Goal: Information Seeking & Learning: Learn about a topic

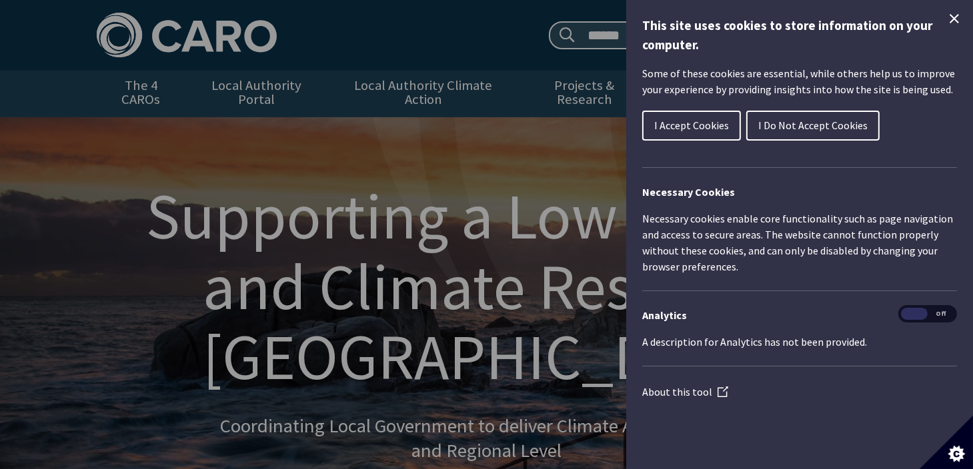
click at [685, 136] on button "I Accept Cookies" at bounding box center [691, 126] width 99 height 30
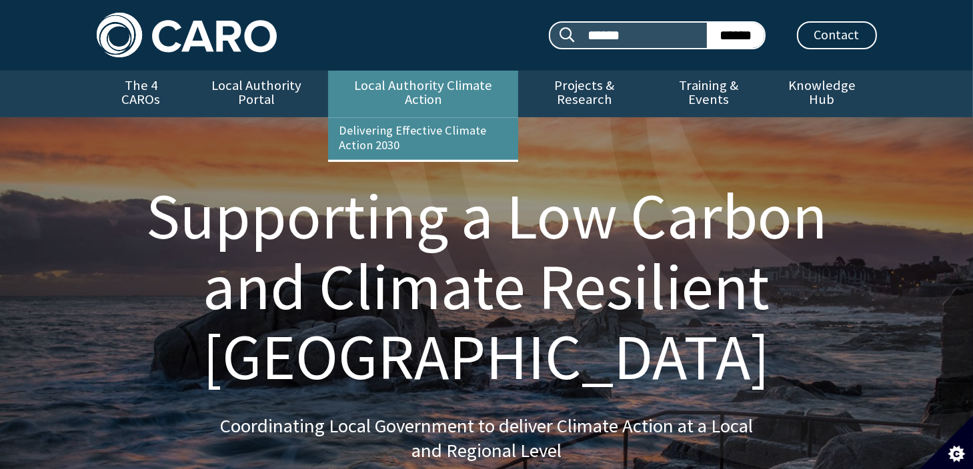
click at [430, 90] on link "Local Authority Climate Action" at bounding box center [423, 94] width 190 height 47
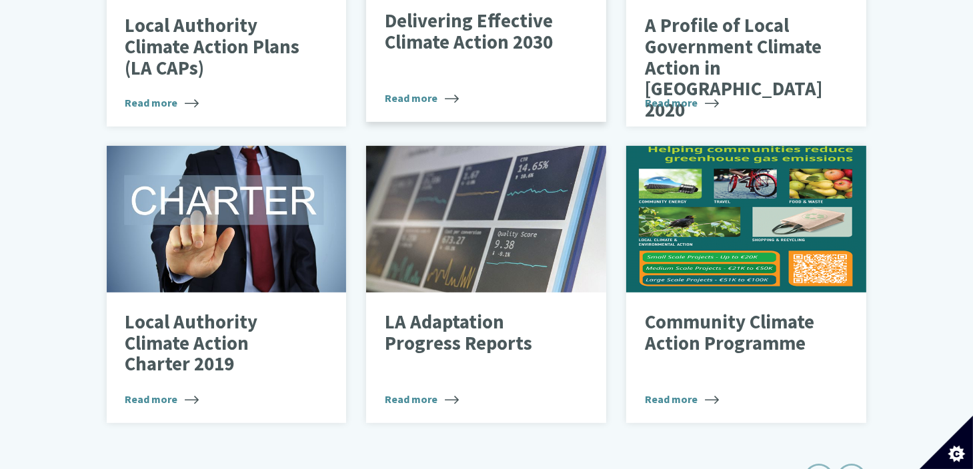
scroll to position [727, 0]
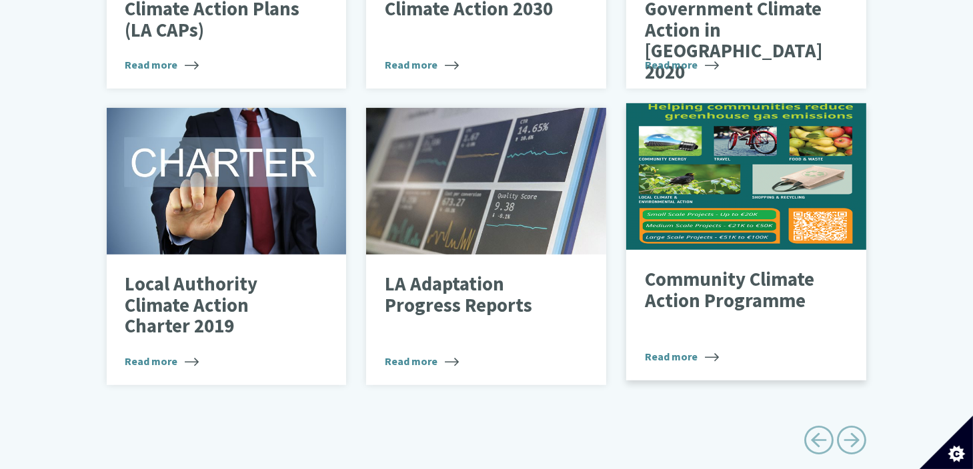
click at [714, 277] on p "Community Climate Action Programme" at bounding box center [736, 290] width 183 height 42
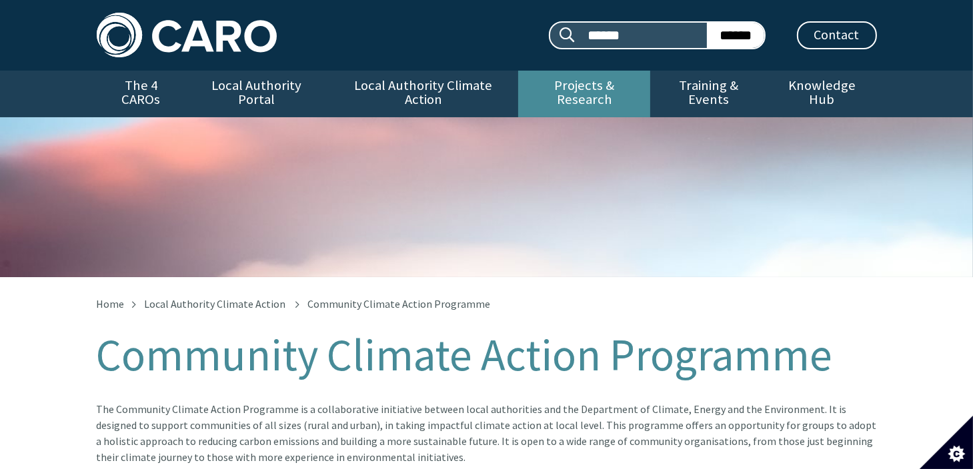
click at [570, 89] on link "Projects & Research" at bounding box center [584, 94] width 132 height 47
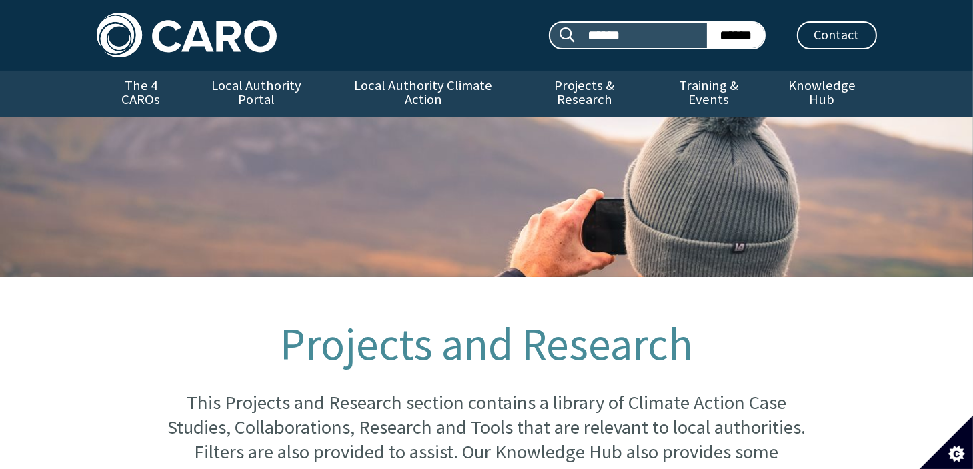
click at [570, 89] on link "Projects & Research" at bounding box center [584, 94] width 132 height 47
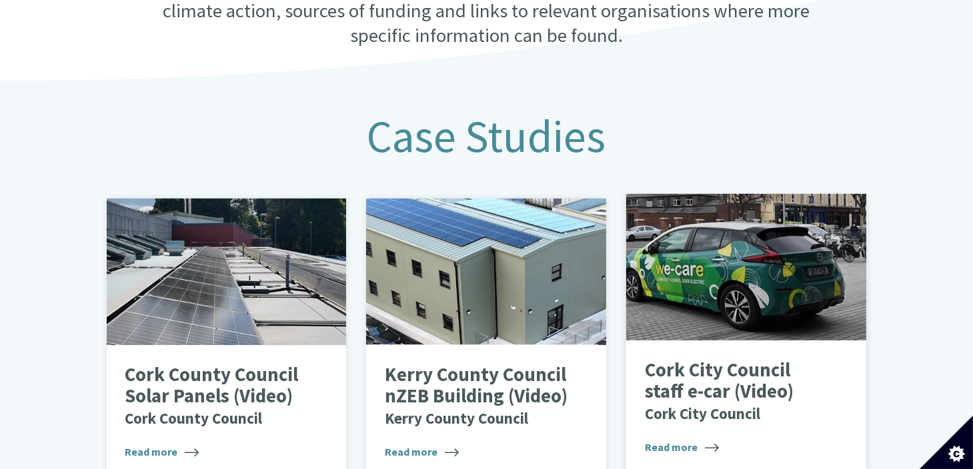
scroll to position [545, 0]
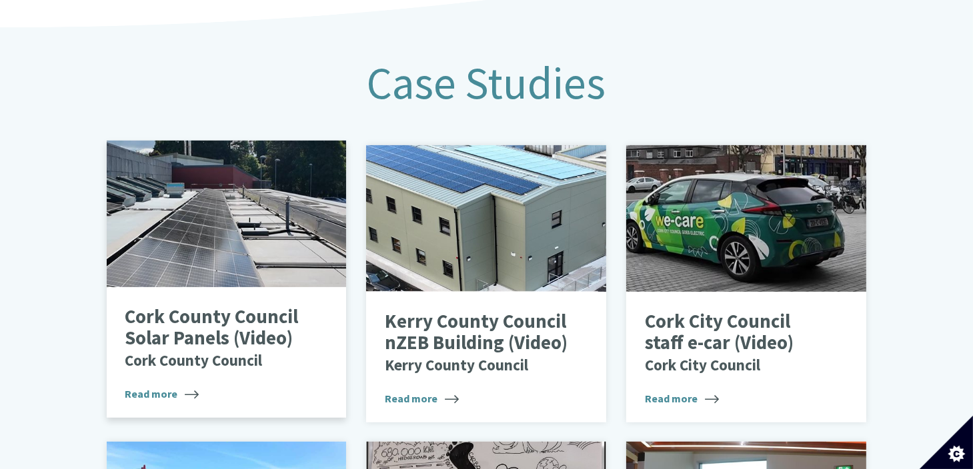
click at [163, 386] on span "Read more" at bounding box center [162, 394] width 74 height 16
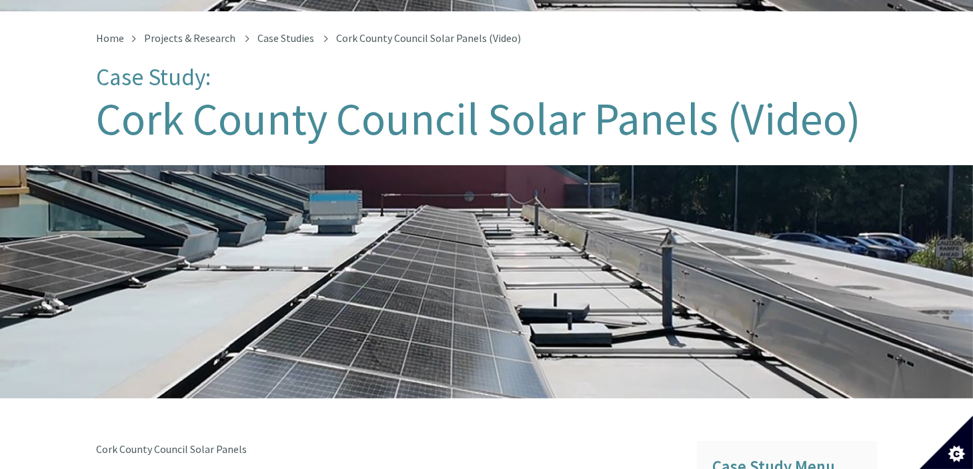
scroll to position [60, 0]
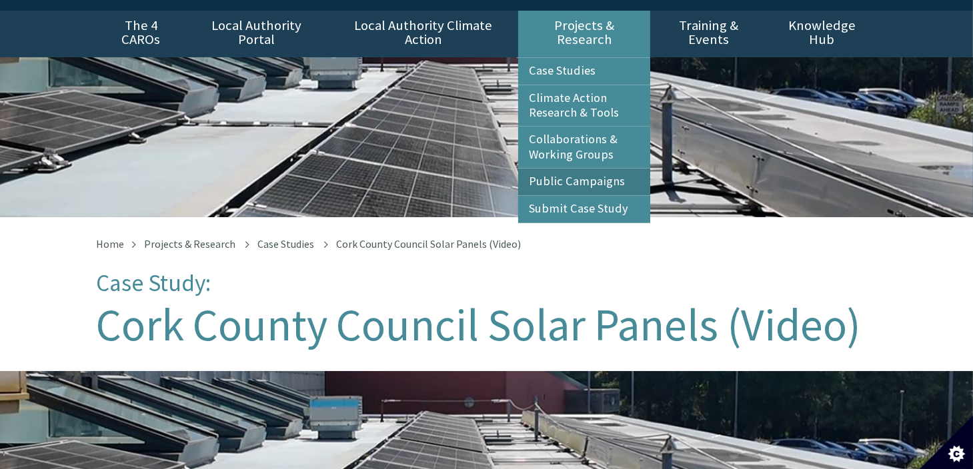
click at [600, 169] on link "Public Campaigns" at bounding box center [584, 182] width 132 height 27
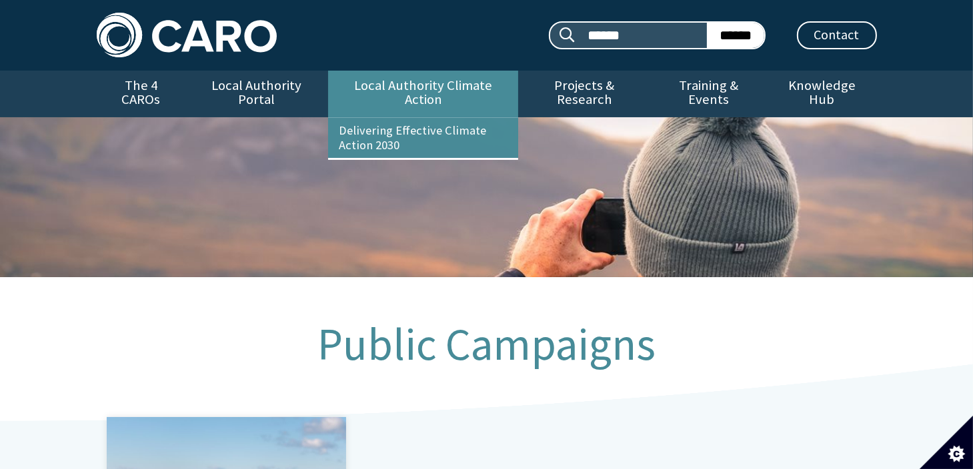
click at [471, 89] on link "Local Authority Climate Action" at bounding box center [423, 94] width 190 height 47
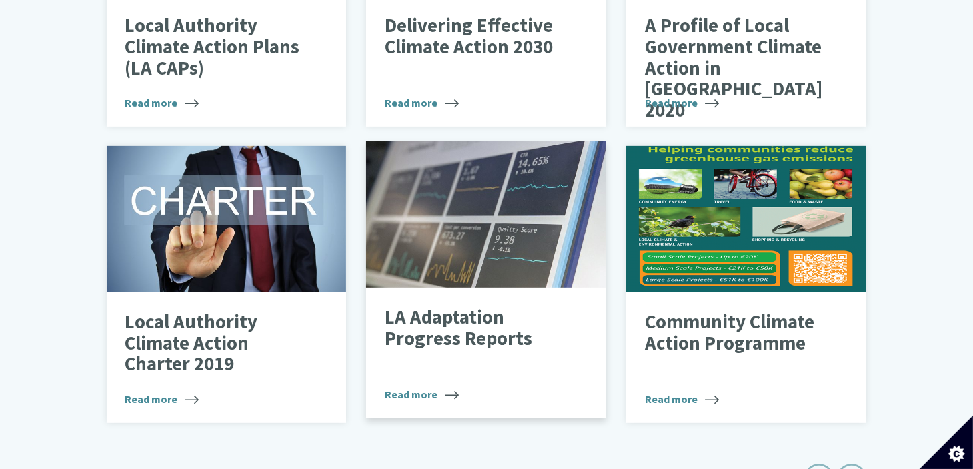
scroll to position [727, 0]
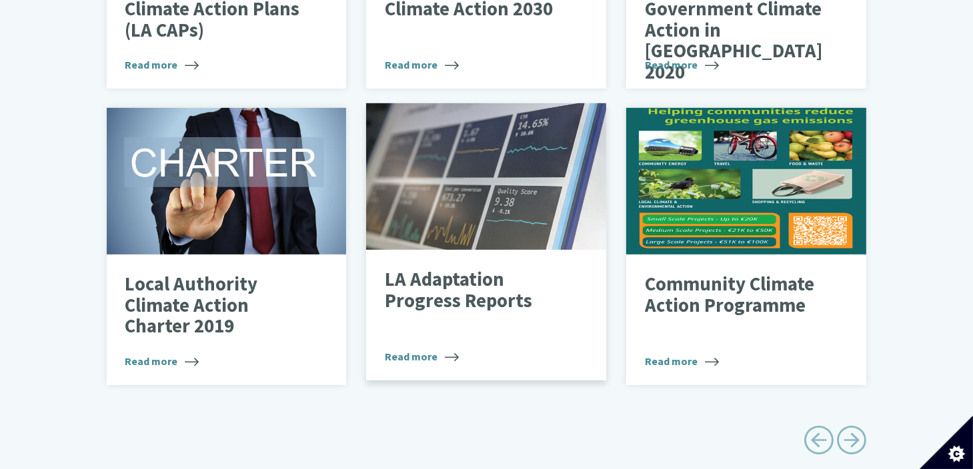
click at [415, 349] on span "Read more" at bounding box center [422, 357] width 74 height 16
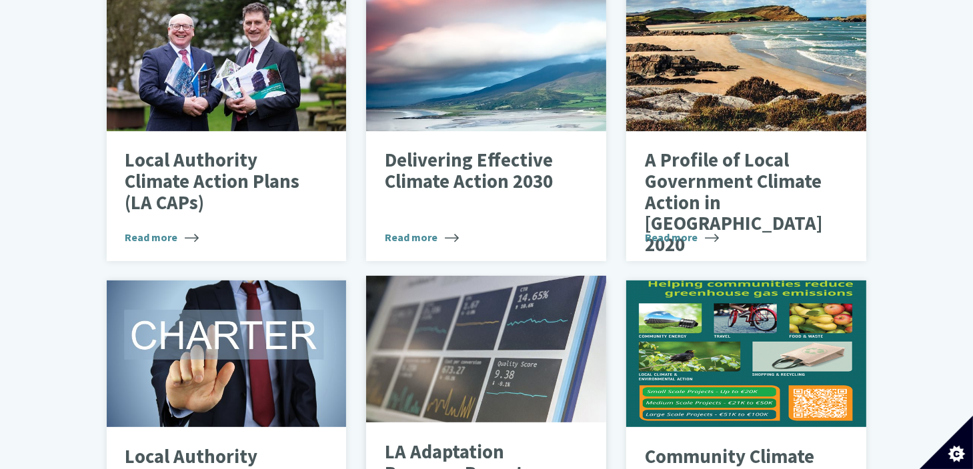
scroll to position [545, 0]
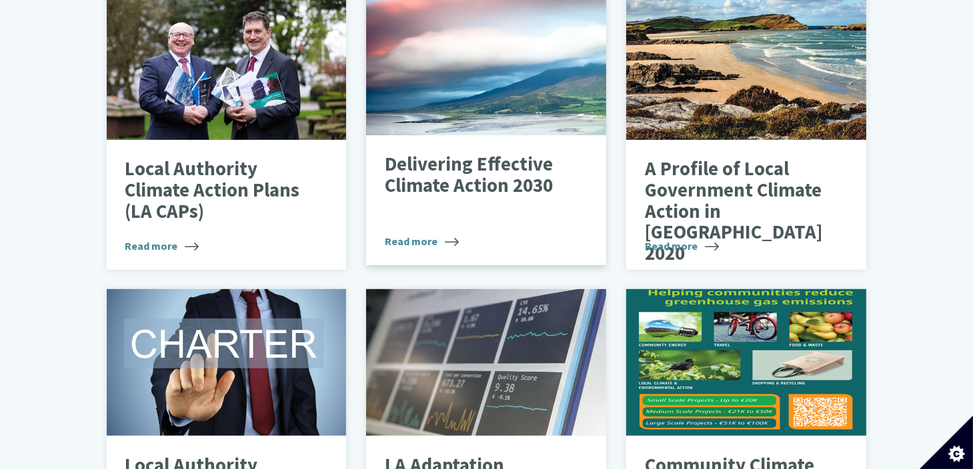
click at [423, 233] on span "Read more" at bounding box center [422, 241] width 74 height 16
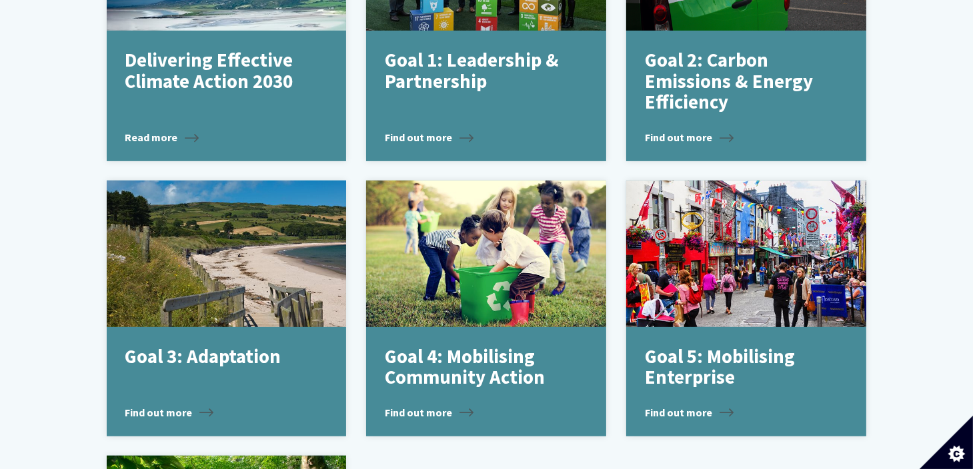
scroll to position [667, 0]
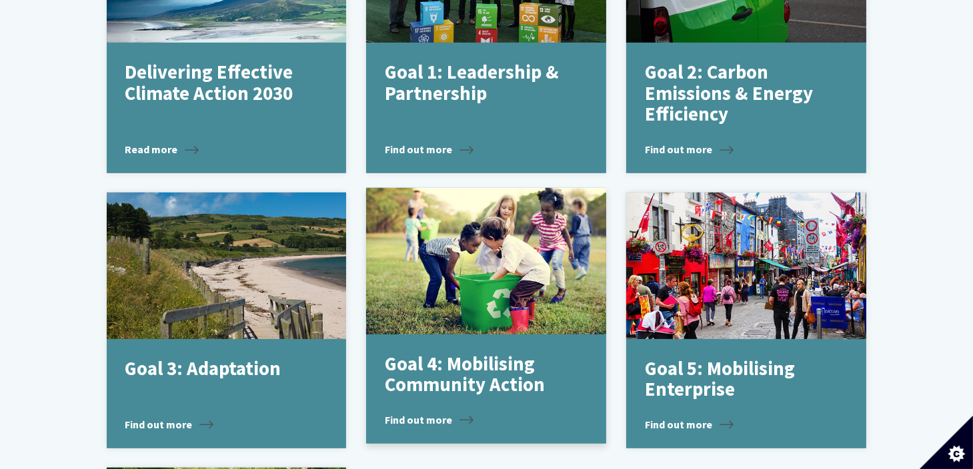
click at [423, 412] on span "Find out more" at bounding box center [429, 420] width 89 height 16
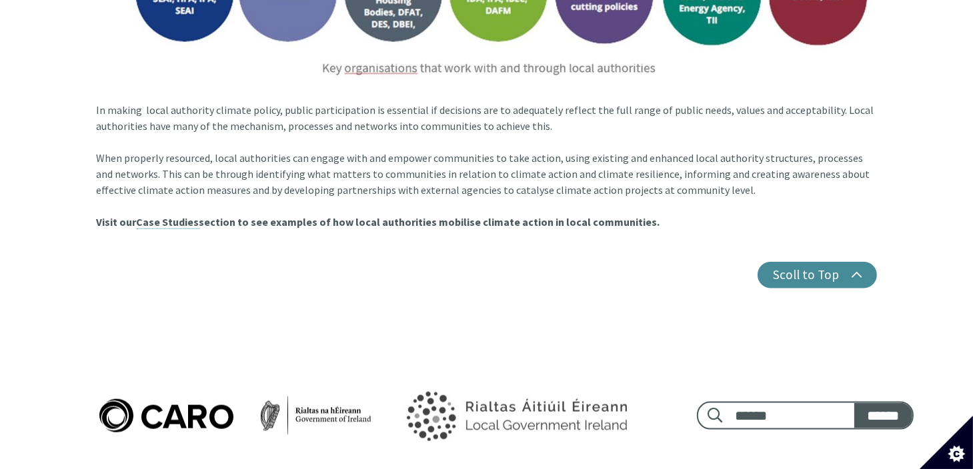
scroll to position [1758, 0]
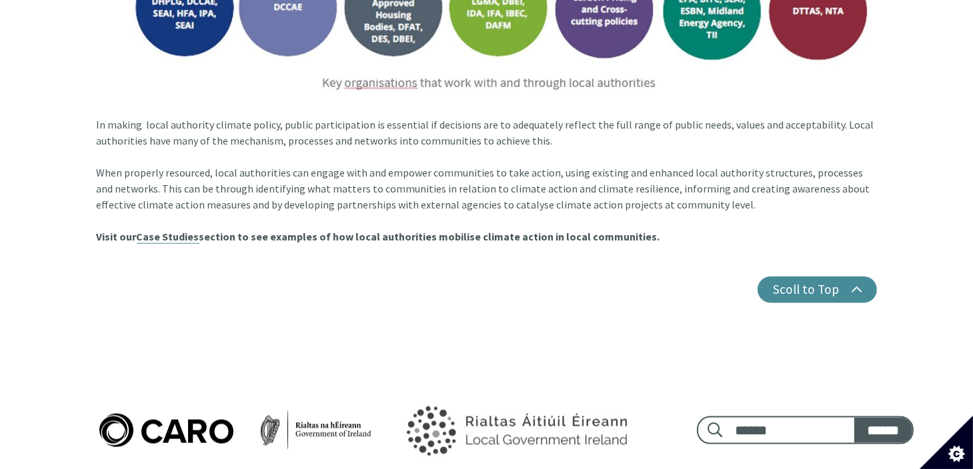
click at [186, 230] on link "Case Studies" at bounding box center [168, 237] width 63 height 14
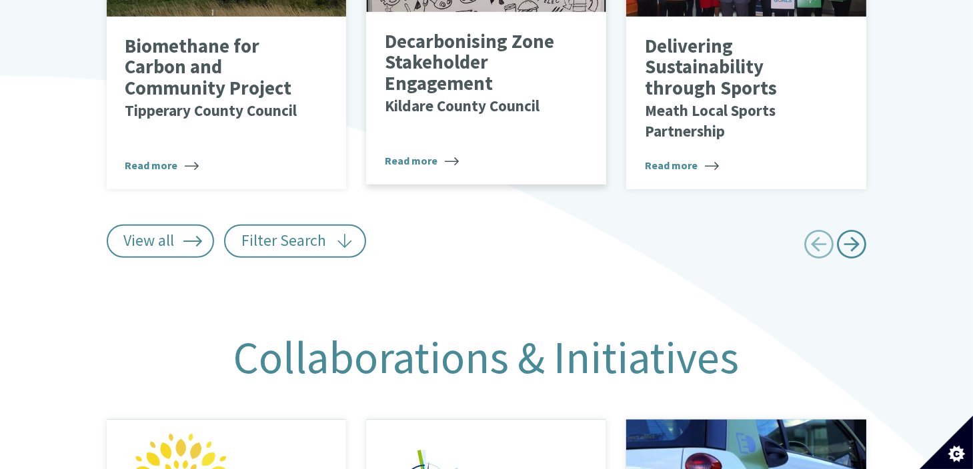
scroll to position [1146, 0]
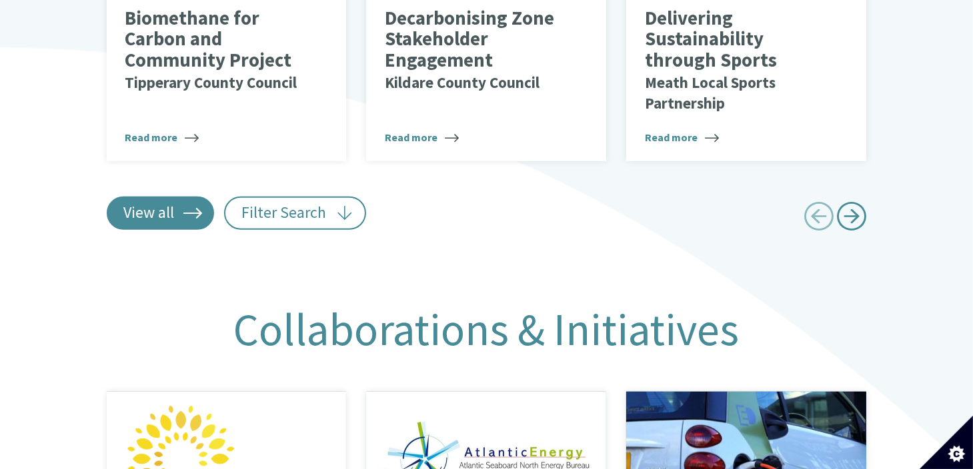
click at [188, 201] on link "View all" at bounding box center [161, 213] width 108 height 33
type input "******"
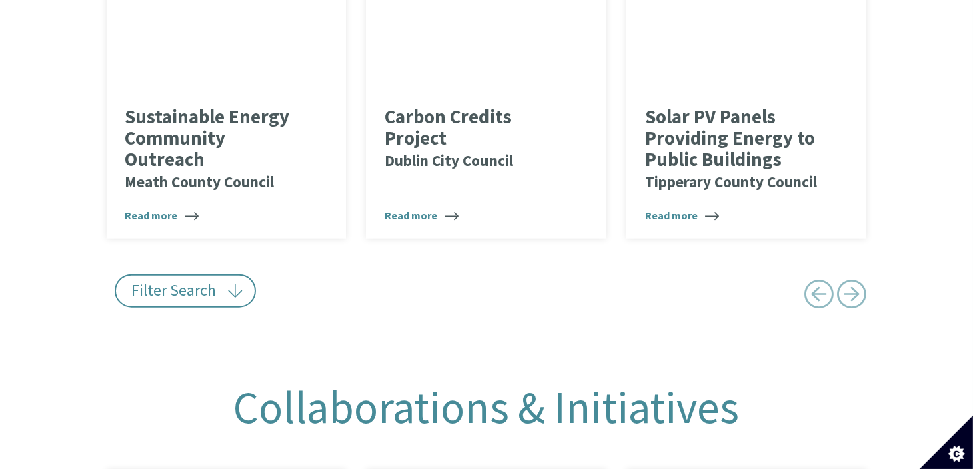
scroll to position [7572, 0]
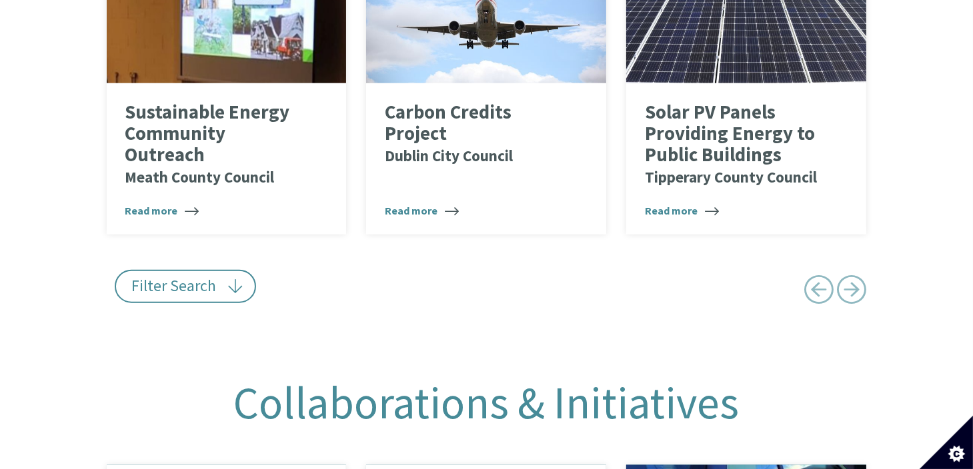
click at [852, 279] on span "Next page" at bounding box center [852, 290] width 30 height 30
type input "******"
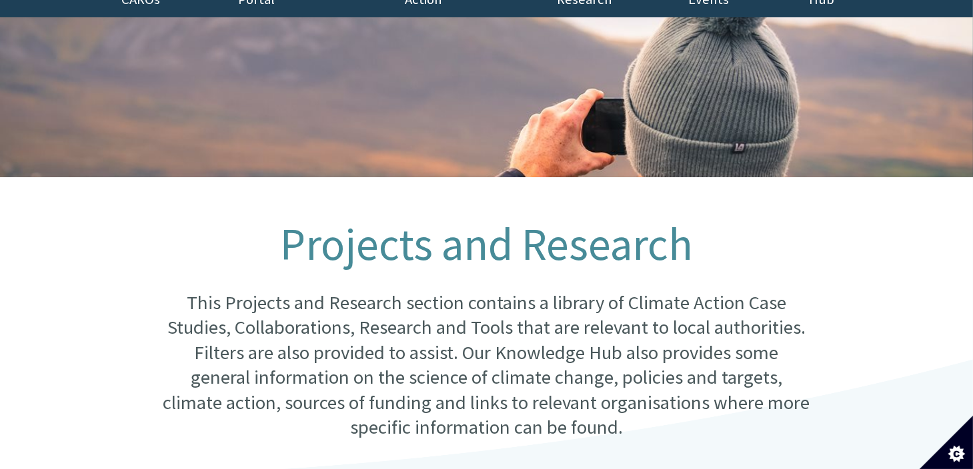
scroll to position [0, 0]
